Goal: Task Accomplishment & Management: Use online tool/utility

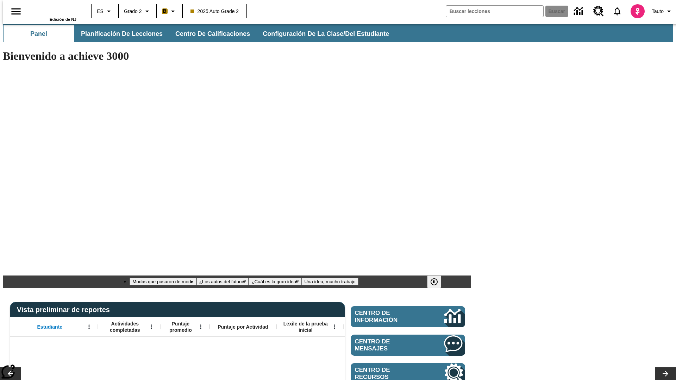
type input "-1"
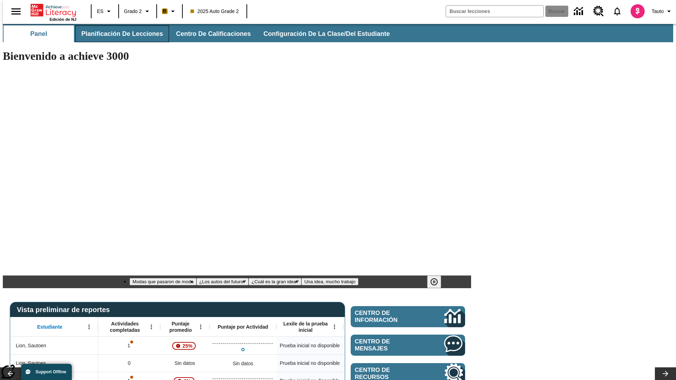
click at [118, 34] on span "Planificación de lecciones" at bounding box center [122, 34] width 82 height 8
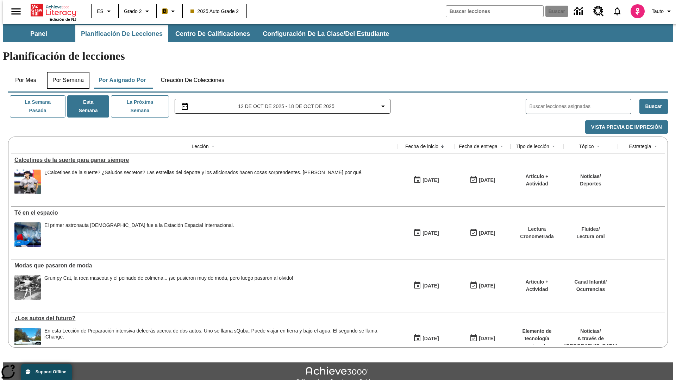
click at [66, 72] on button "Por semana" at bounding box center [68, 80] width 43 height 17
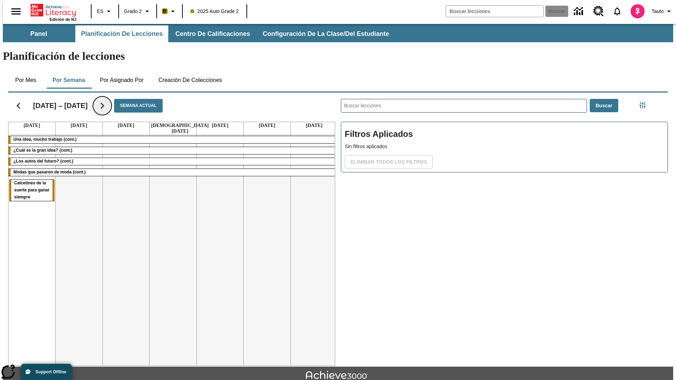
click at [97, 100] on icon "Seguir" at bounding box center [102, 106] width 12 height 12
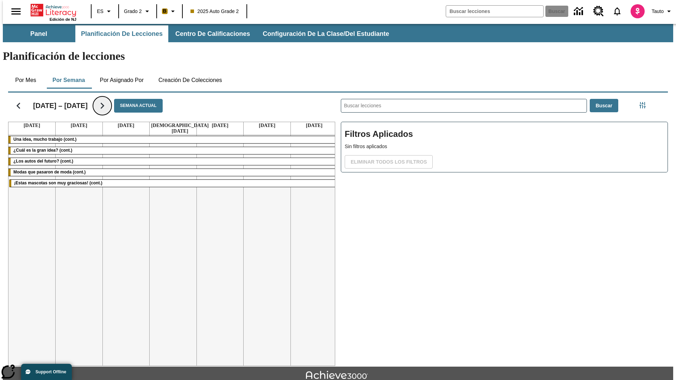
click at [97, 100] on icon "Seguir" at bounding box center [102, 106] width 12 height 12
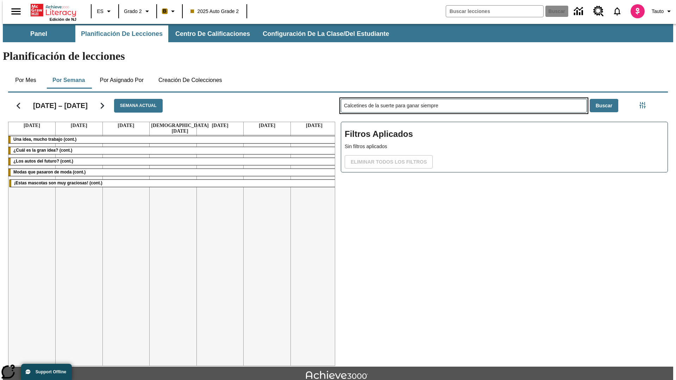
type input "Calcetines de la suerte para ganar siempre"
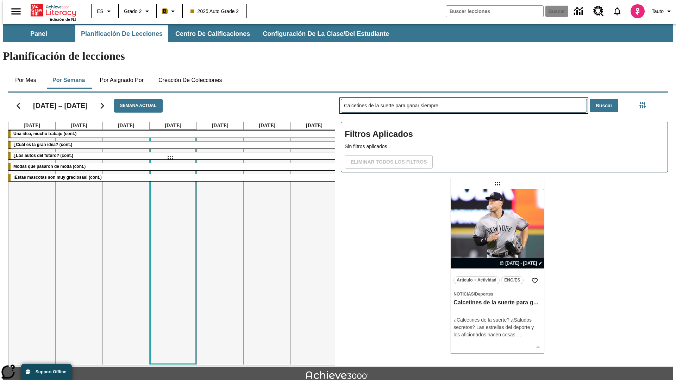
click at [170, 158] on div "[DATE] – [DATE] Semana actual [DATE] [DATE] [DATE] [DATE] [DATE] [DATE] [DATE] …" at bounding box center [335, 228] width 666 height 276
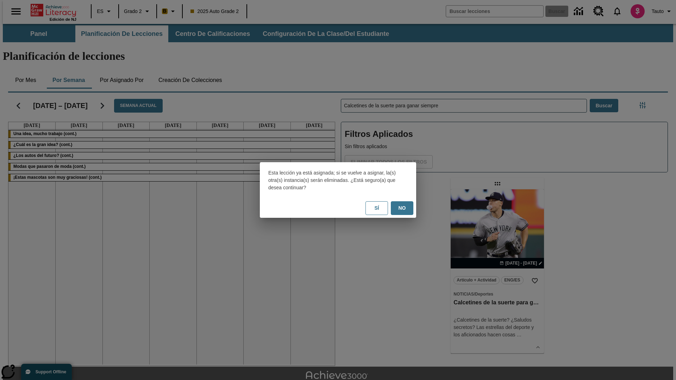
click at [402, 208] on button "No" at bounding box center [402, 208] width 23 height 14
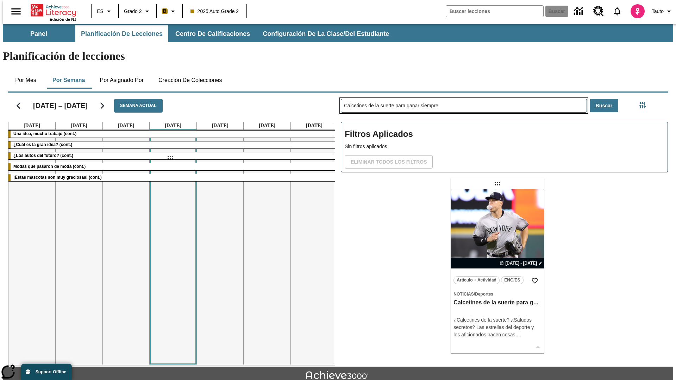
drag, startPoint x: 498, startPoint y: 156, endPoint x: 170, endPoint y: 158, distance: 328.2
click at [170, 158] on div "[DATE] – [DATE] Semana actual [DATE] [DATE] [DATE] [DATE] [DATE] [DATE] [DATE] …" at bounding box center [335, 228] width 666 height 276
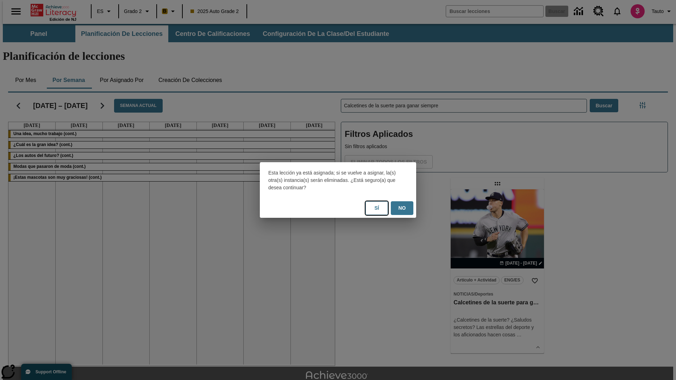
click at [377, 208] on button "Sí" at bounding box center [377, 208] width 23 height 14
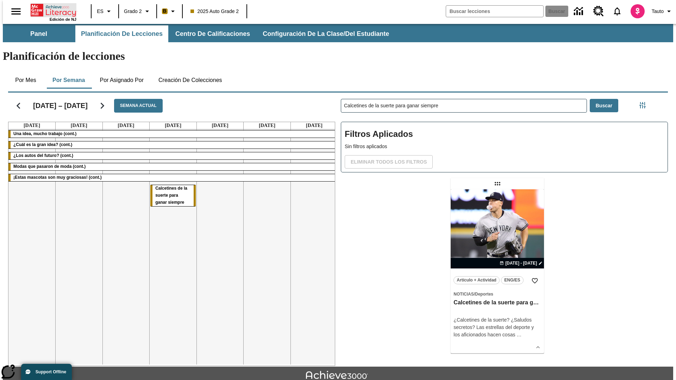
click at [51, 10] on icon "Portada" at bounding box center [54, 10] width 47 height 14
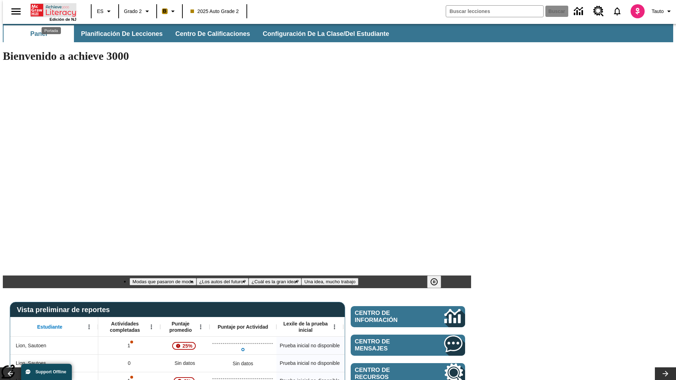
type input "-1"
click at [118, 34] on span "Planificación de lecciones" at bounding box center [122, 34] width 82 height 8
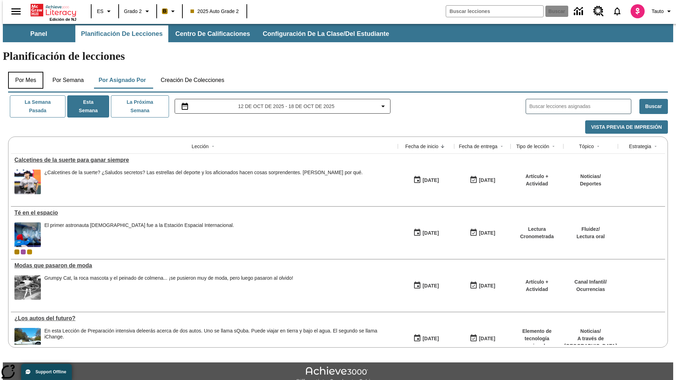
click at [23, 72] on button "Por mes" at bounding box center [25, 80] width 35 height 17
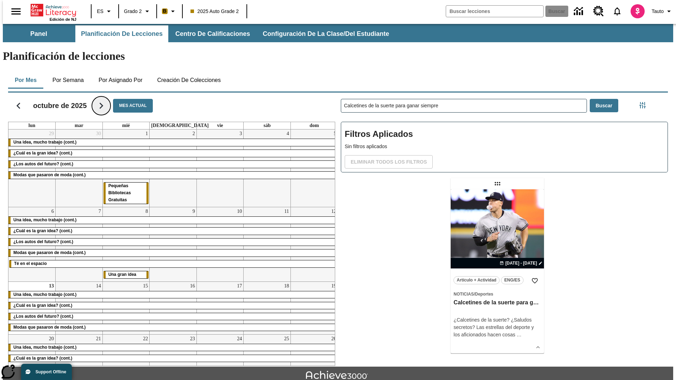
click at [100, 100] on icon "Seguir" at bounding box center [101, 106] width 12 height 12
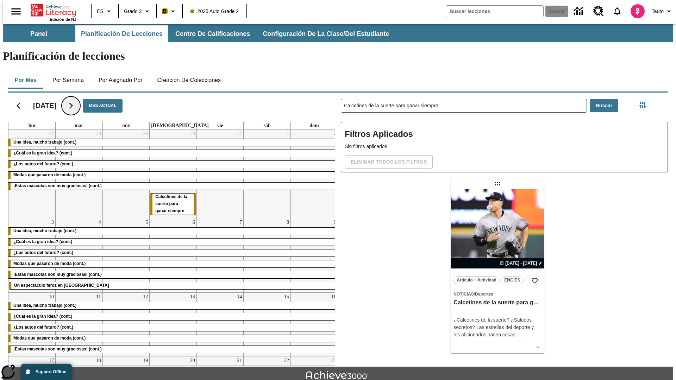
click at [77, 100] on icon "Seguir" at bounding box center [71, 106] width 12 height 12
